Goal: Navigation & Orientation: Find specific page/section

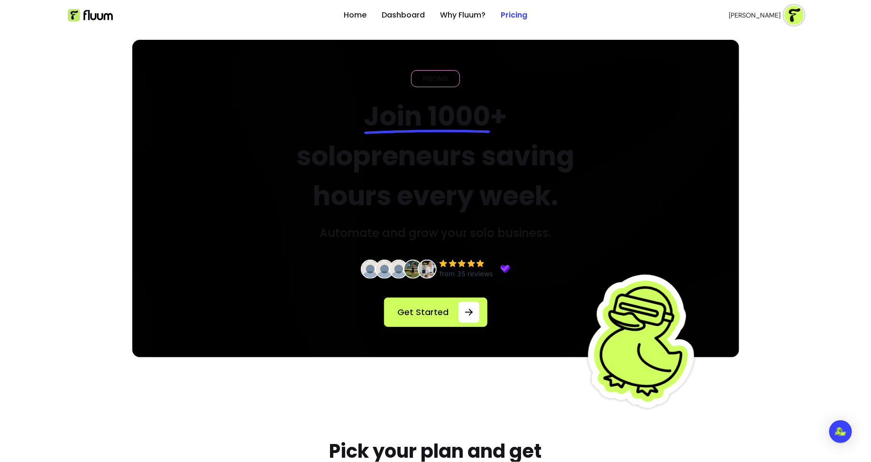
drag, startPoint x: 265, startPoint y: 122, endPoint x: 518, endPoint y: 1, distance: 279.9
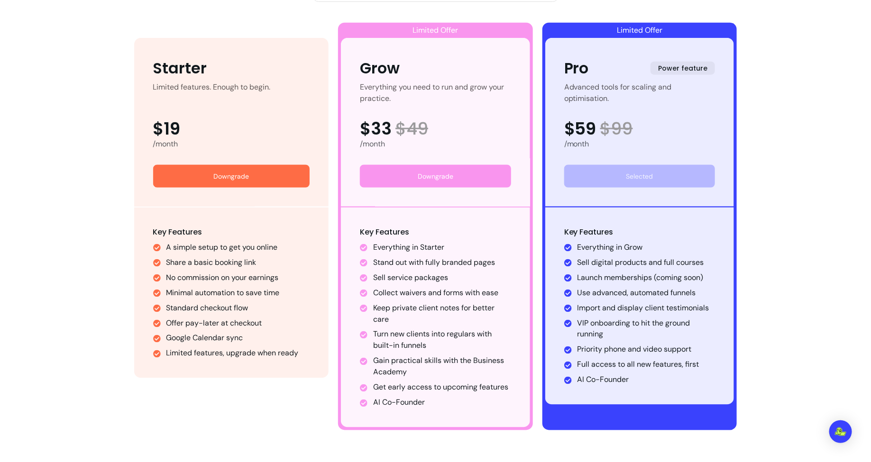
scroll to position [540, 0]
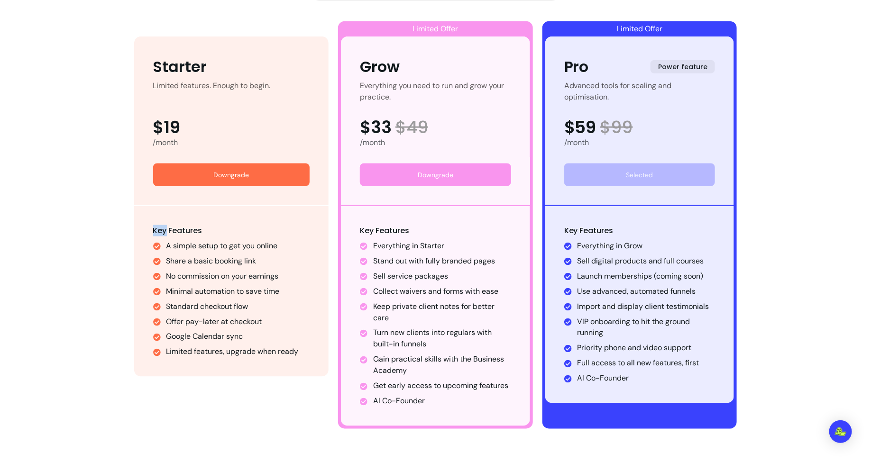
drag, startPoint x: 145, startPoint y: 230, endPoint x: 166, endPoint y: 231, distance: 21.4
click at [166, 230] on div "Key Features A simple setup to get you online Share a basic booking link No com…" at bounding box center [231, 291] width 195 height 171
click at [216, 231] on div "Key Features A simple setup to get you online Share a basic booking link No com…" at bounding box center [231, 291] width 157 height 133
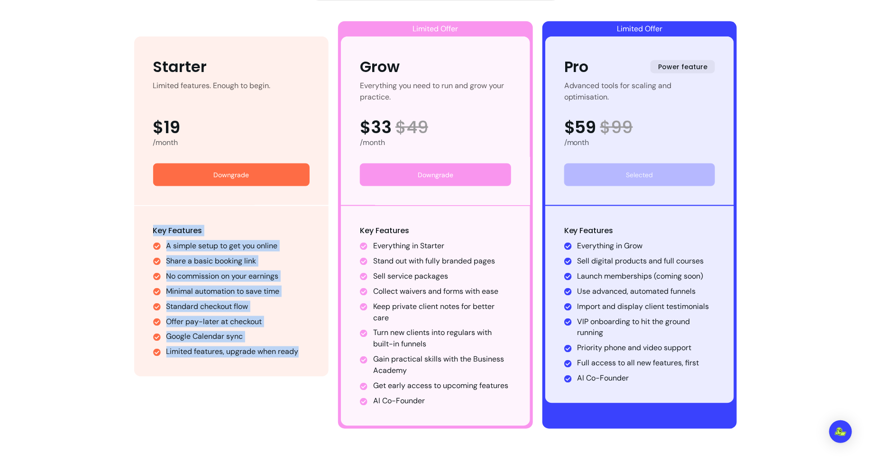
drag, startPoint x: 155, startPoint y: 227, endPoint x: 298, endPoint y: 348, distance: 187.7
click at [298, 348] on div "Key Features A simple setup to get you online Share a basic booking link No com…" at bounding box center [231, 291] width 157 height 133
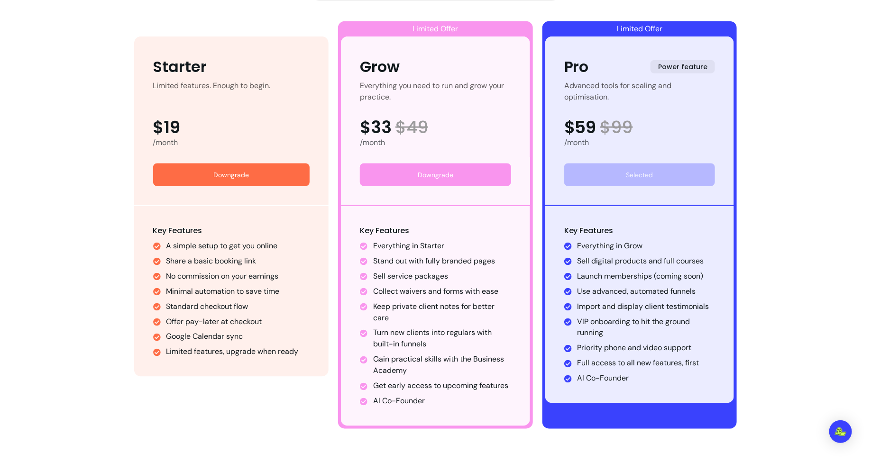
click at [187, 246] on li "A simple setup to get you online" at bounding box center [238, 245] width 144 height 11
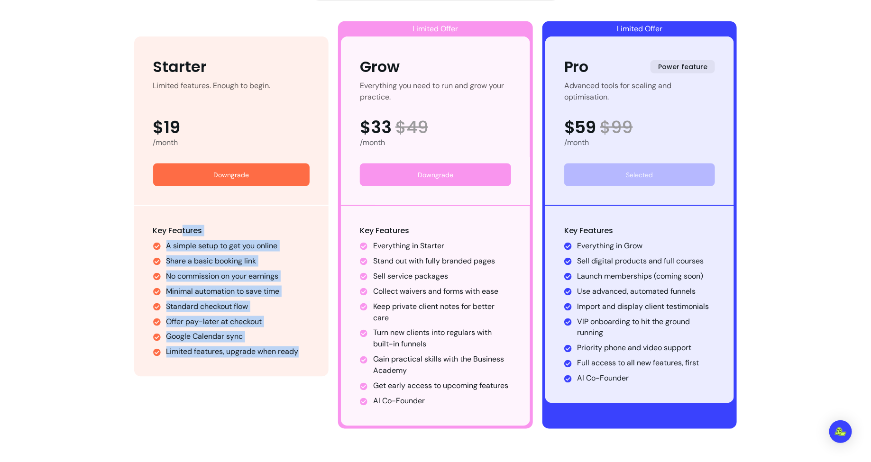
drag, startPoint x: 182, startPoint y: 228, endPoint x: 239, endPoint y: 422, distance: 203.1
click at [239, 422] on div "Starter Limited features. Enough to begin. $19 /month Downgrade Key Features A …" at bounding box center [231, 233] width 195 height 393
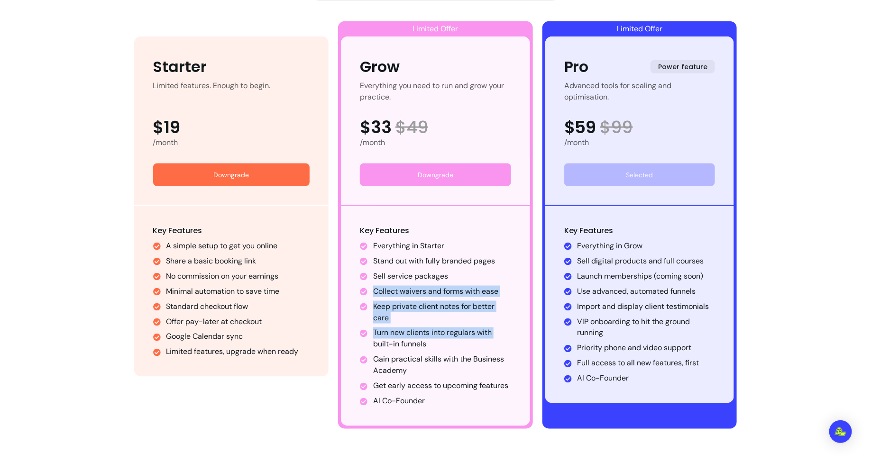
drag, startPoint x: 372, startPoint y: 290, endPoint x: 373, endPoint y: 339, distance: 48.4
click at [373, 339] on ul "Everything in Starter Stand out with fully branded pages Sell service packages …" at bounding box center [435, 323] width 151 height 167
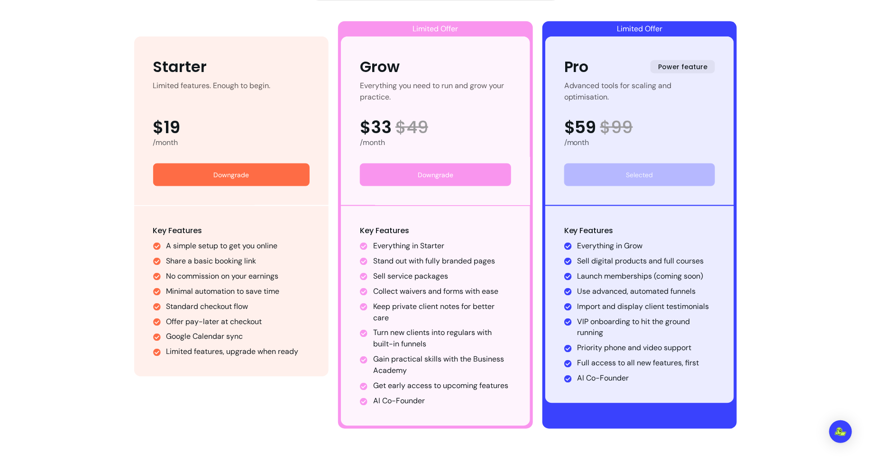
click at [386, 229] on span "Key Features" at bounding box center [384, 230] width 49 height 11
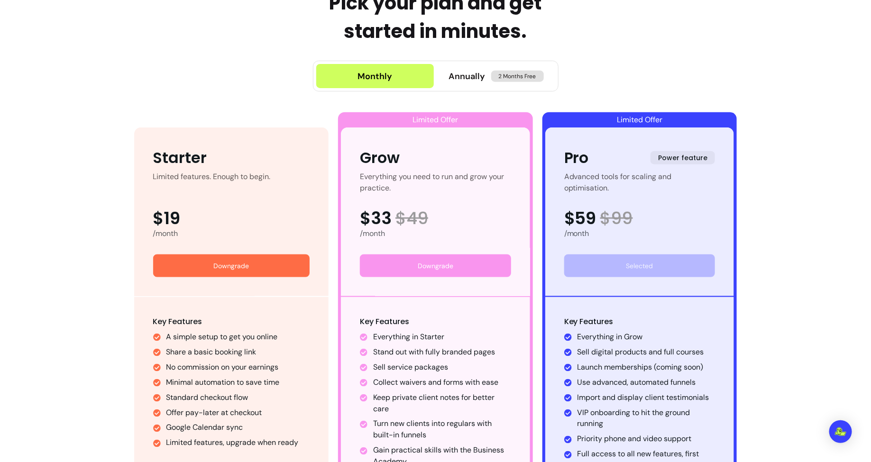
scroll to position [441, 0]
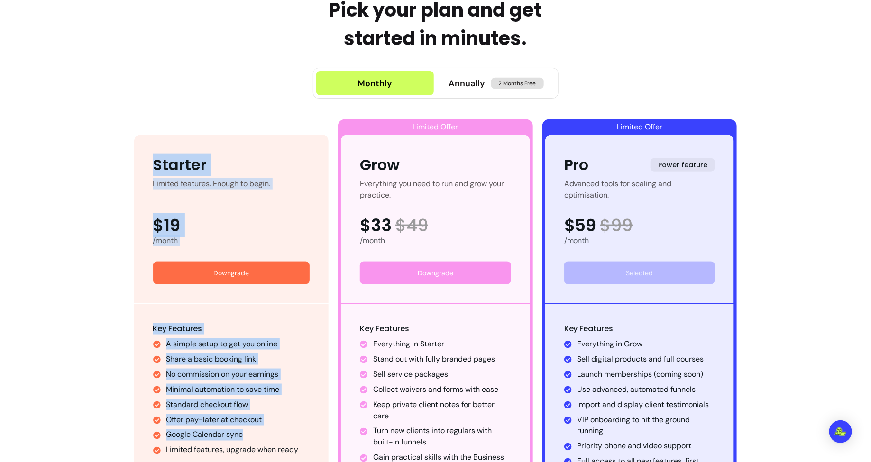
drag, startPoint x: 146, startPoint y: 137, endPoint x: 300, endPoint y: 435, distance: 335.1
click at [300, 428] on div "Starter Limited features. Enough to begin. $19 /month Downgrade Key Features A …" at bounding box center [231, 305] width 195 height 340
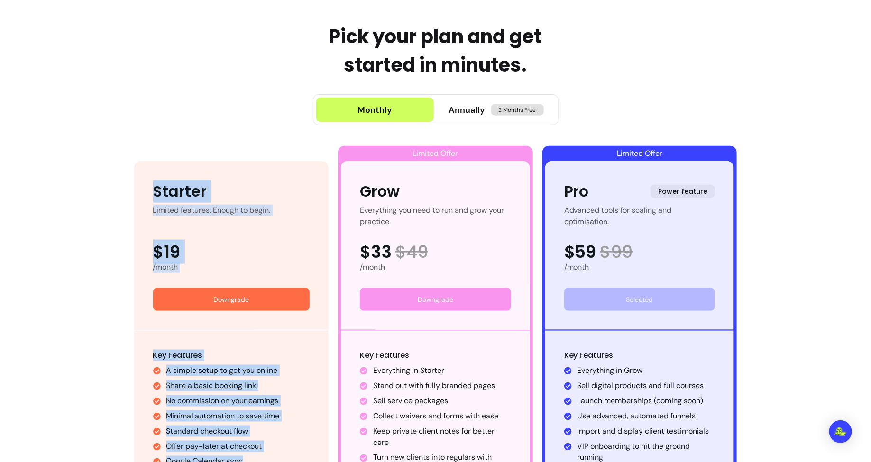
scroll to position [416, 0]
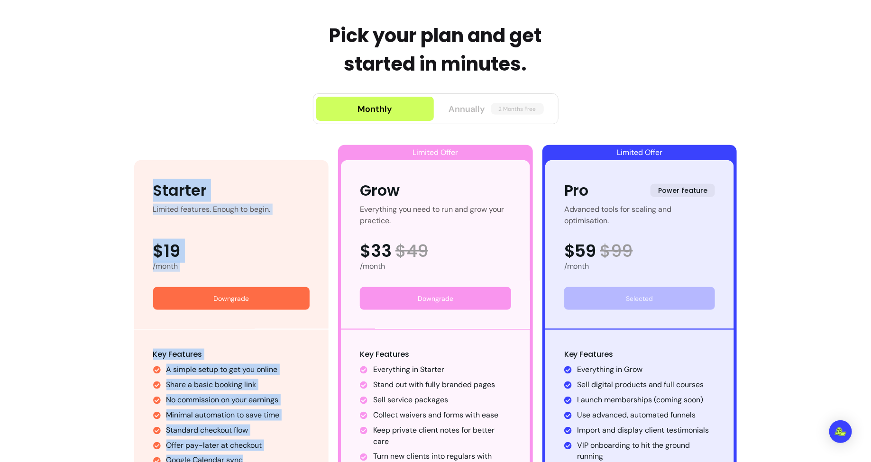
click at [485, 110] on div "Annually 2 Months Free" at bounding box center [496, 108] width 95 height 13
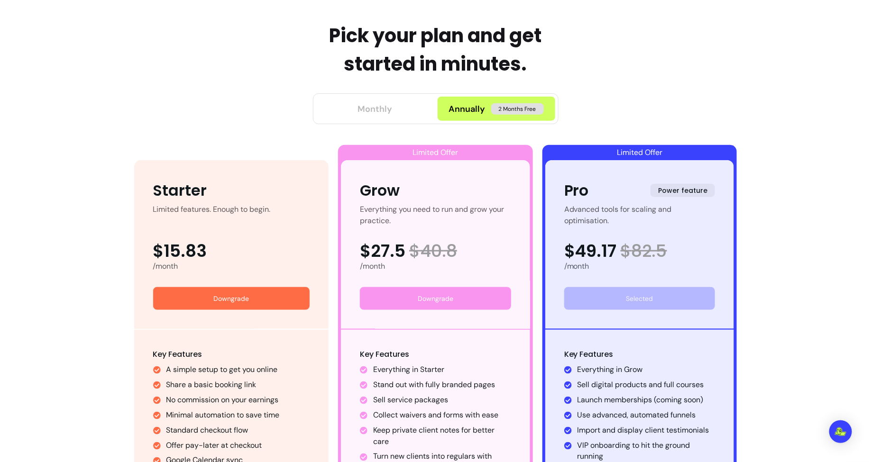
click at [396, 108] on button "Monthly" at bounding box center [375, 109] width 118 height 24
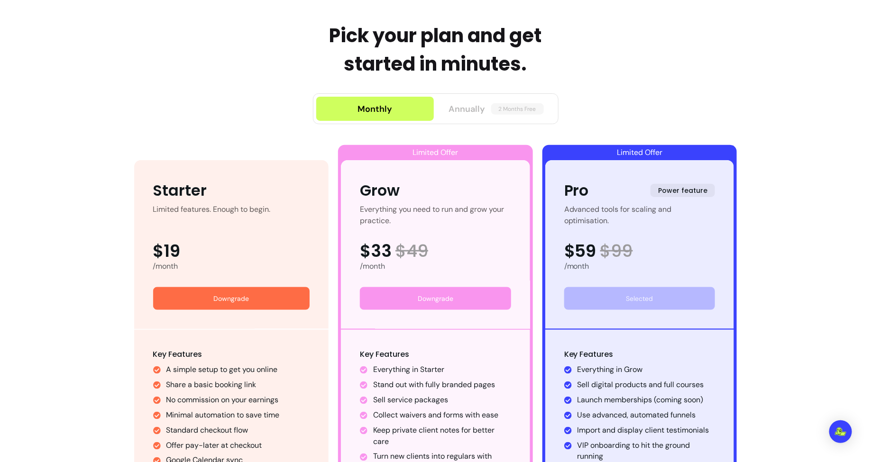
click at [510, 107] on span "2 Months Free" at bounding box center [517, 108] width 53 height 11
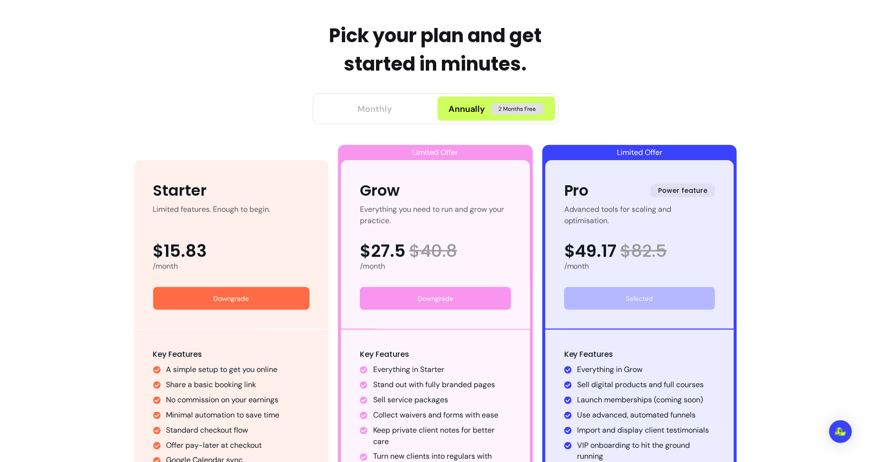
click at [397, 105] on button "Monthly" at bounding box center [375, 109] width 118 height 24
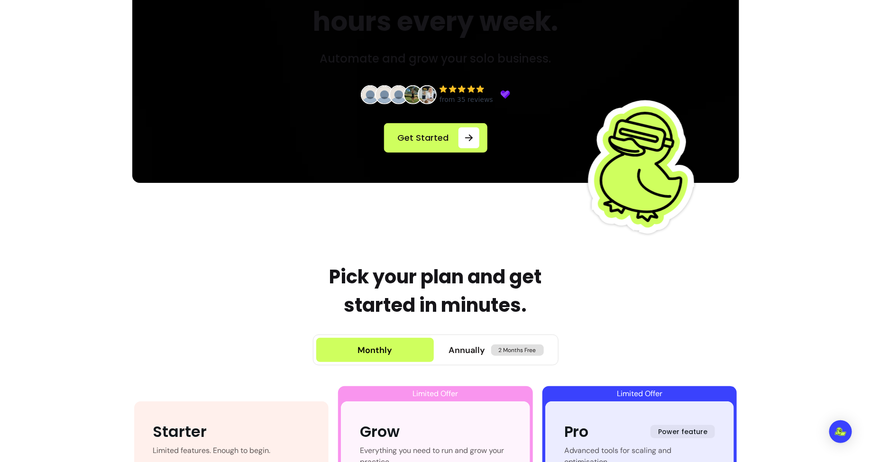
scroll to position [0, 0]
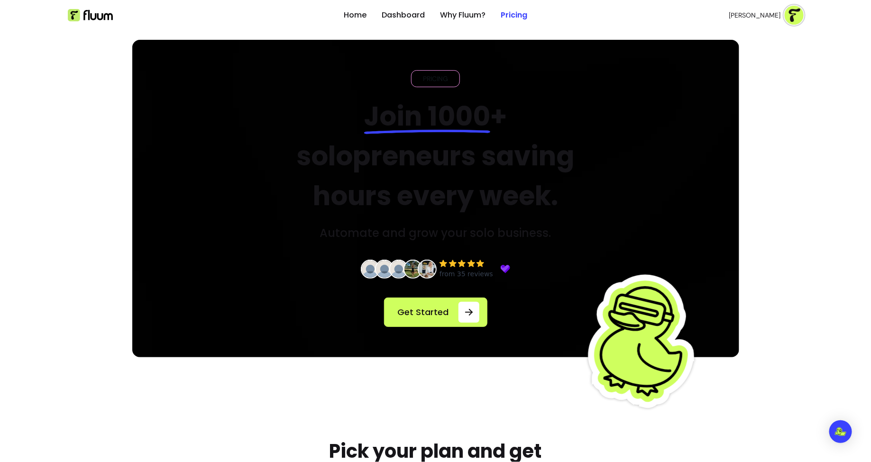
click at [449, 271] on div "from 35 reviews" at bounding box center [467, 273] width 54 height 9
click at [792, 22] on img at bounding box center [794, 15] width 19 height 19
click at [738, 89] on span "Log Out" at bounding box center [760, 86] width 69 height 9
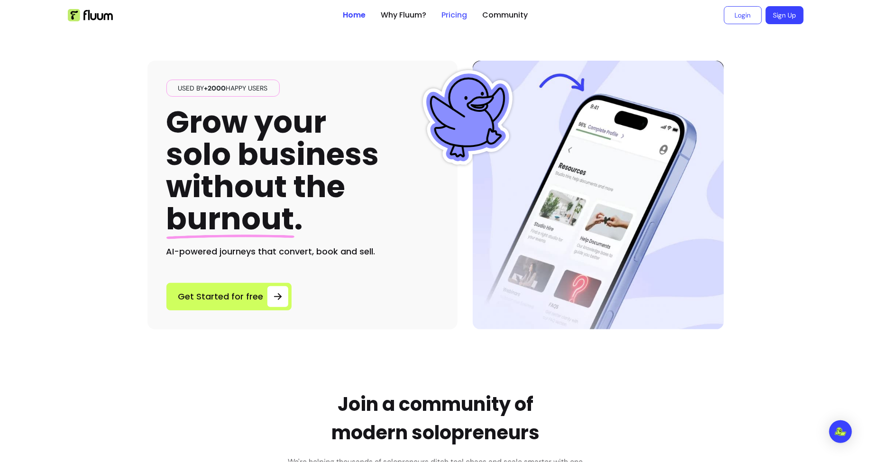
click at [453, 15] on link "Pricing" at bounding box center [455, 14] width 26 height 11
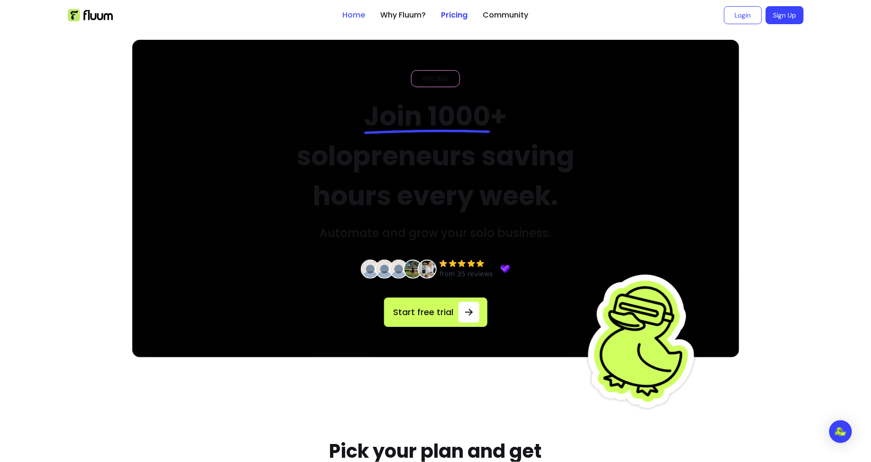
click at [348, 15] on link "Home" at bounding box center [354, 14] width 23 height 11
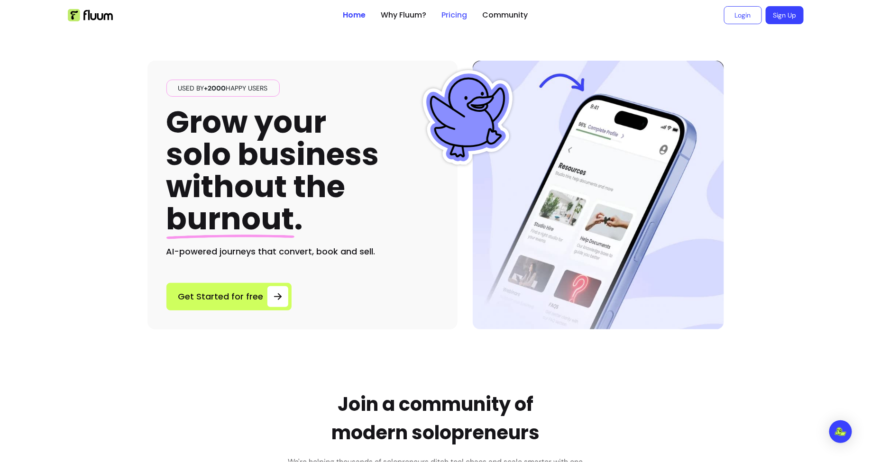
click at [462, 17] on link "Pricing" at bounding box center [455, 14] width 26 height 11
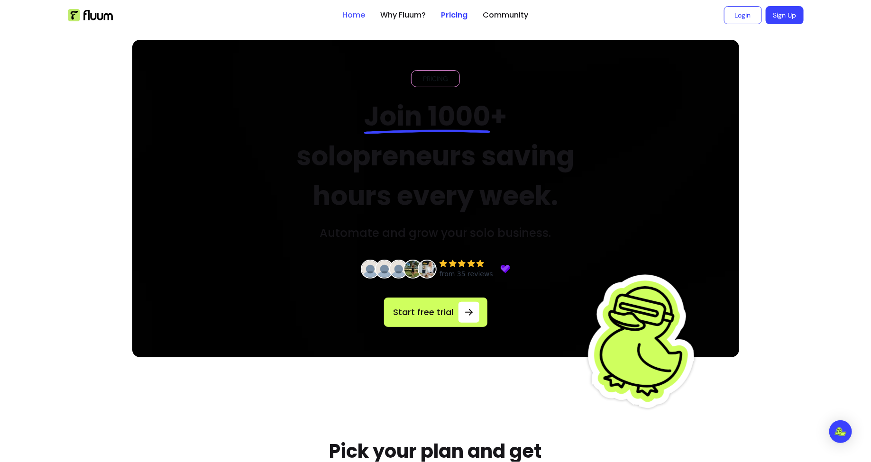
click at [356, 17] on link "Home" at bounding box center [354, 14] width 23 height 11
